Goal: Navigation & Orientation: Find specific page/section

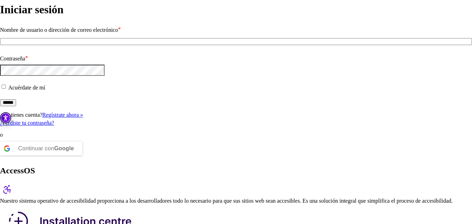
drag, startPoint x: 473, startPoint y: 24, endPoint x: 474, endPoint y: 40, distance: 15.4
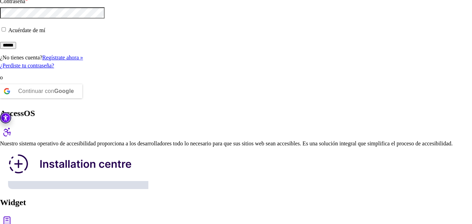
scroll to position [80, 0]
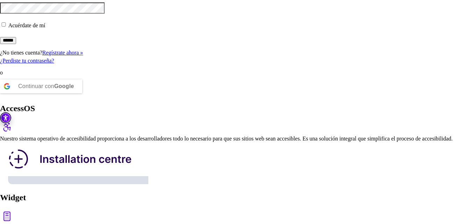
click at [54, 89] on font "Continuar con" at bounding box center [36, 86] width 36 height 6
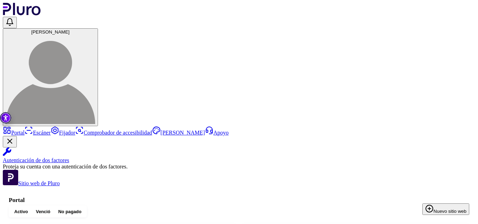
click at [50, 209] on font "Venció" at bounding box center [43, 211] width 14 height 5
click at [81, 209] on font "No pagado" at bounding box center [69, 211] width 23 height 5
click at [28, 209] on font "Activo" at bounding box center [21, 211] width 14 height 5
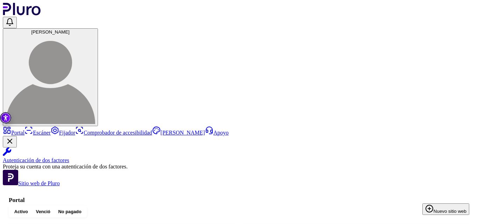
drag, startPoint x: 183, startPoint y: 131, endPoint x: 164, endPoint y: 120, distance: 22.2
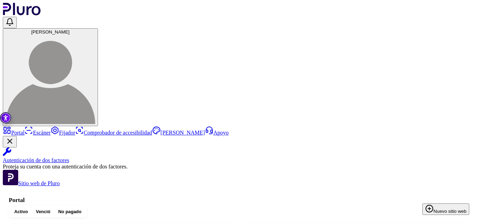
drag, startPoint x: 180, startPoint y: 121, endPoint x: 182, endPoint y: 129, distance: 8.0
click at [36, 180] on font "Sitio web de Pluro" at bounding box center [39, 183] width 42 height 6
